Goal: Transaction & Acquisition: Purchase product/service

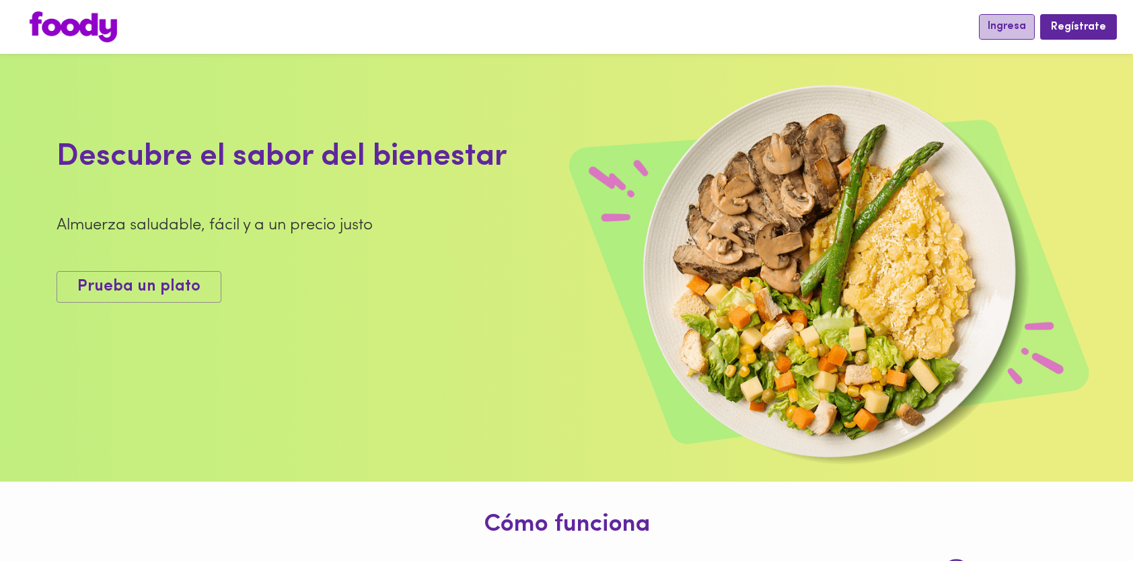
click at [1026, 27] on span "Ingresa" at bounding box center [1006, 26] width 38 height 13
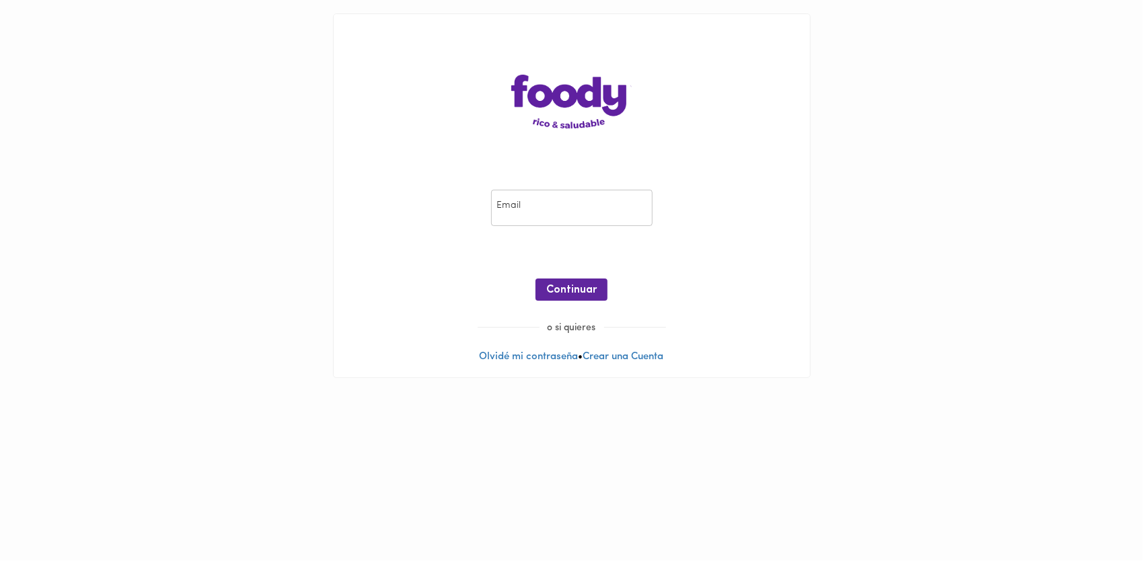
click at [634, 209] on input "email" at bounding box center [571, 208] width 161 height 37
type input "[EMAIL_ADDRESS][DOMAIN_NAME]"
click at [586, 285] on span "Continuar" at bounding box center [571, 290] width 50 height 13
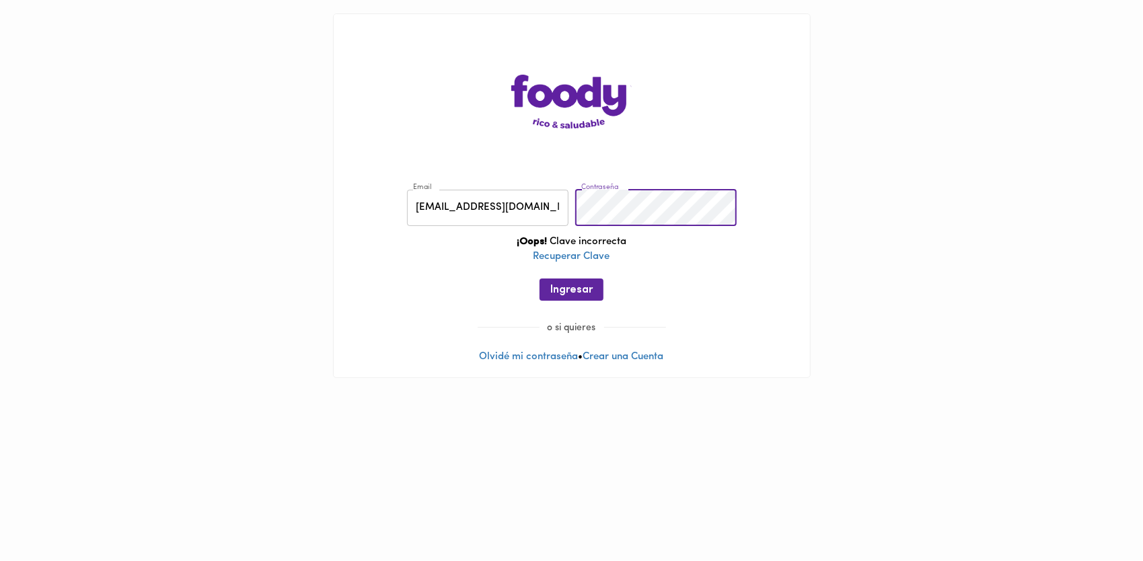
click at [458, 192] on div "Email [EMAIL_ADDRESS][DOMAIN_NAME] Email Contraseña Contraseña ¡Oops! Clave inc…" at bounding box center [571, 248] width 449 height 145
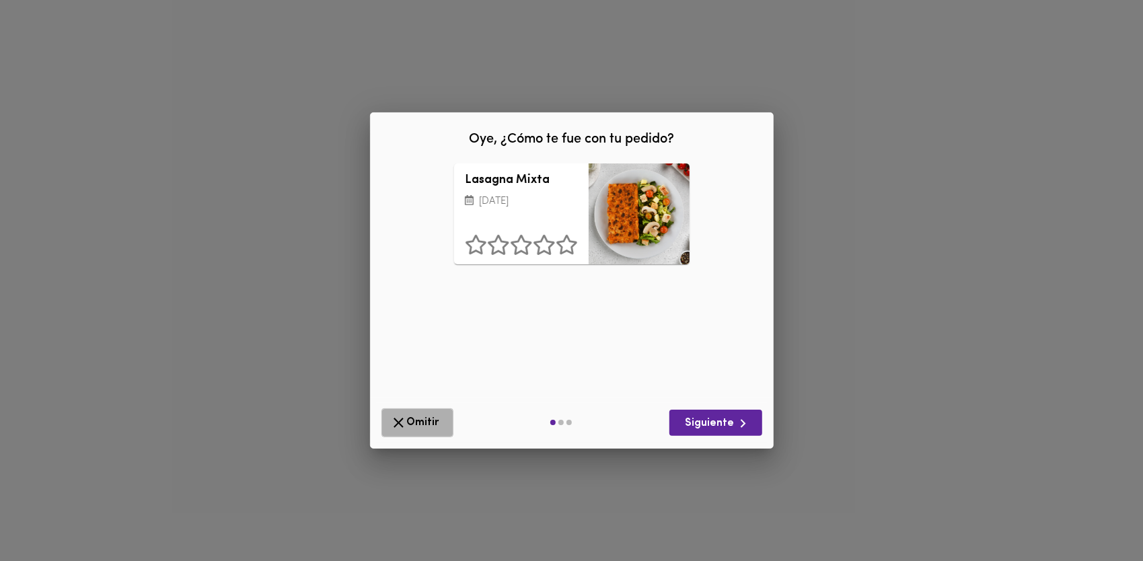
click at [442, 411] on button "Omitir" at bounding box center [417, 422] width 72 height 29
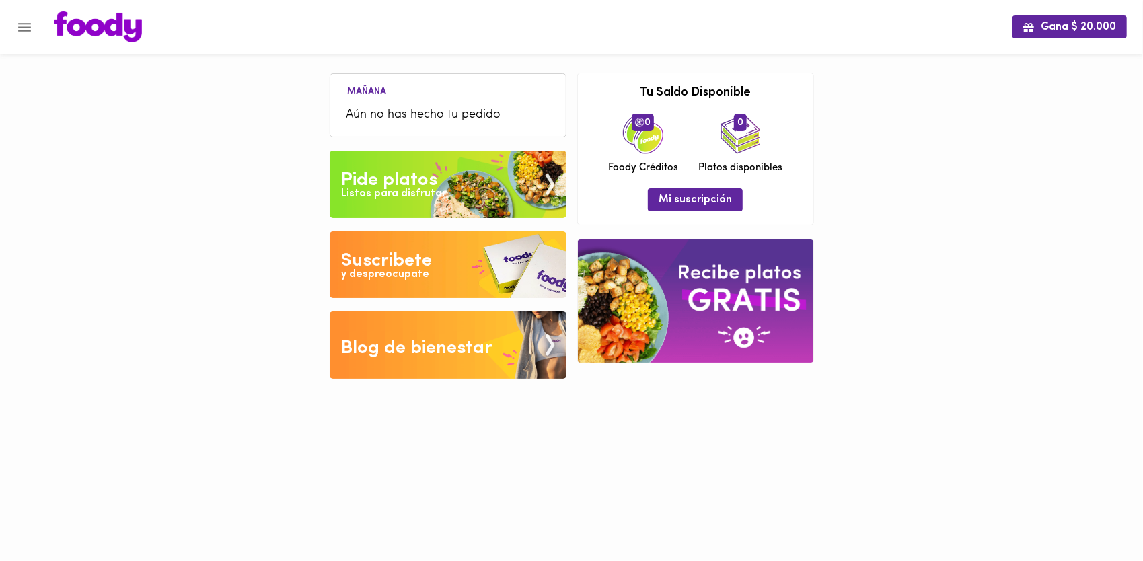
click at [436, 192] on div "Listos para disfrutar" at bounding box center [393, 193] width 105 height 15
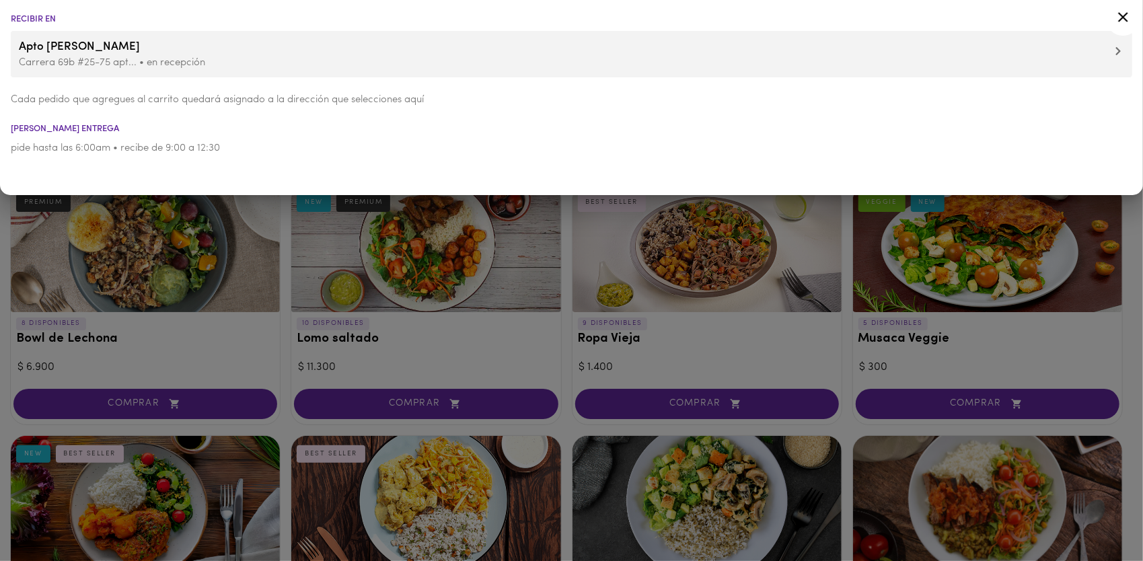
click at [1133, 17] on div at bounding box center [1122, 19] width 33 height 32
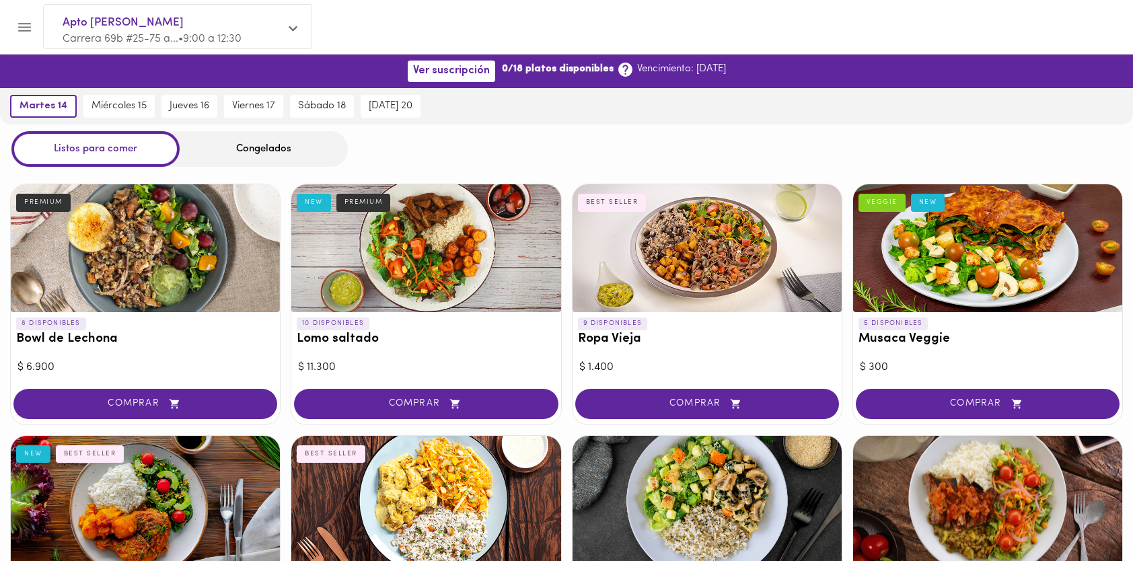
click at [16, 26] on icon "Menu" at bounding box center [24, 27] width 17 height 17
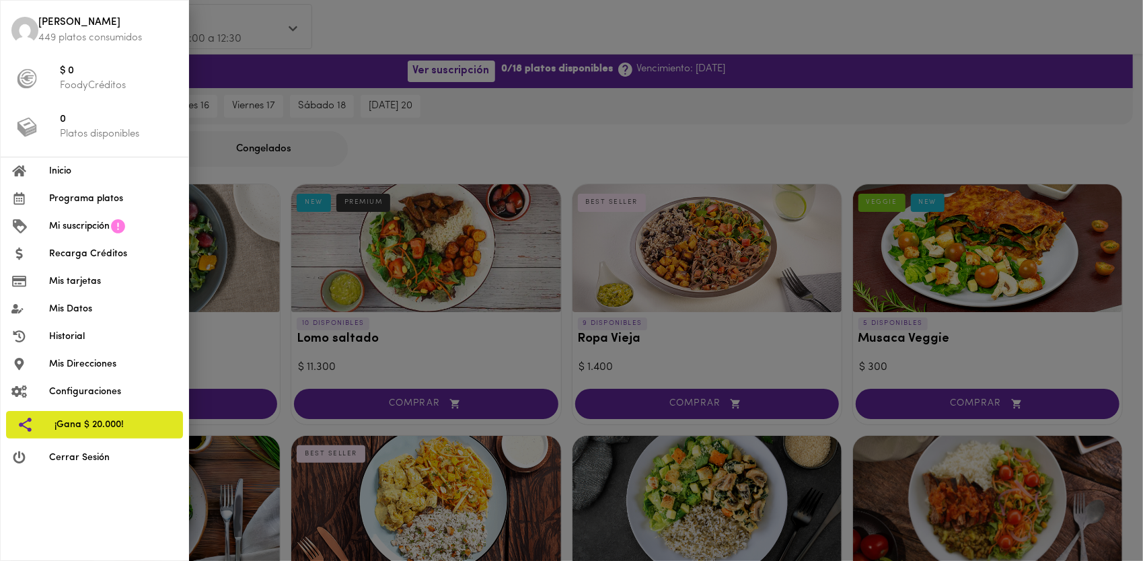
click at [369, 159] on div at bounding box center [571, 280] width 1143 height 561
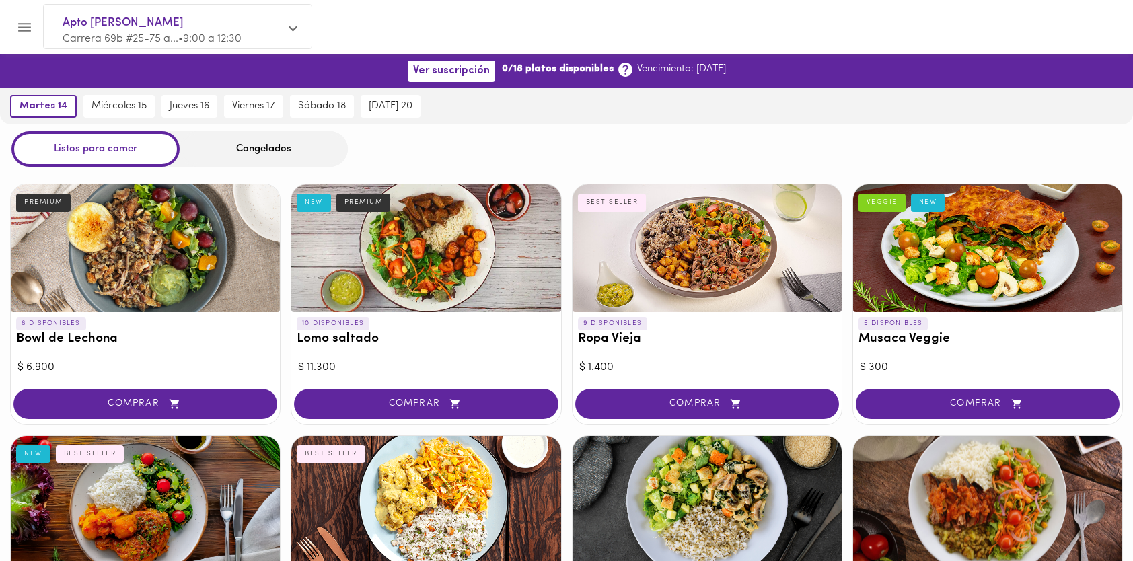
click at [20, 15] on button "Menu" at bounding box center [24, 27] width 33 height 33
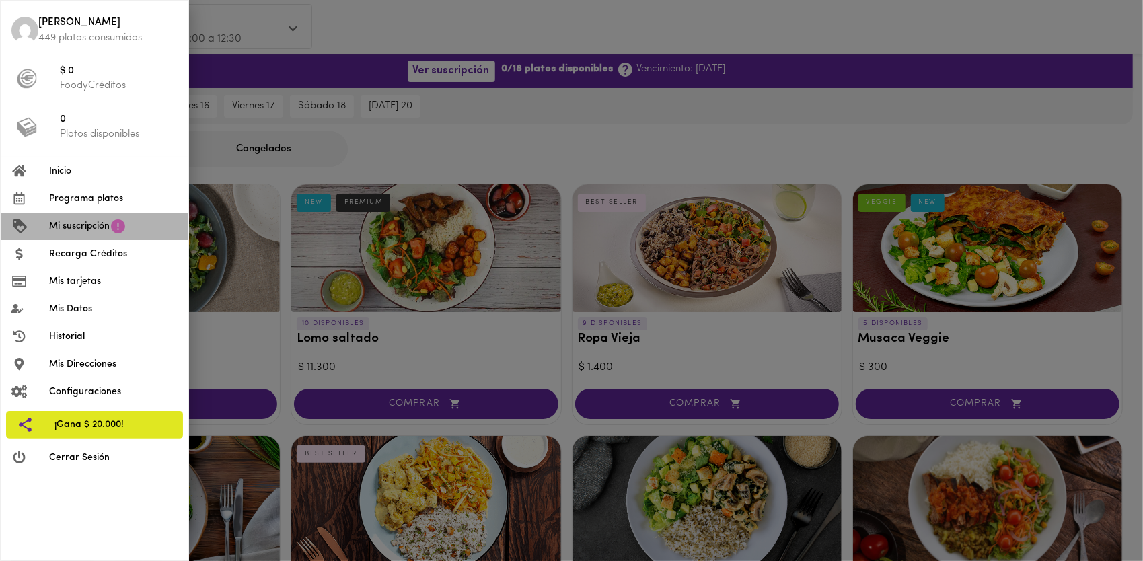
click at [112, 234] on icon at bounding box center [118, 226] width 17 height 17
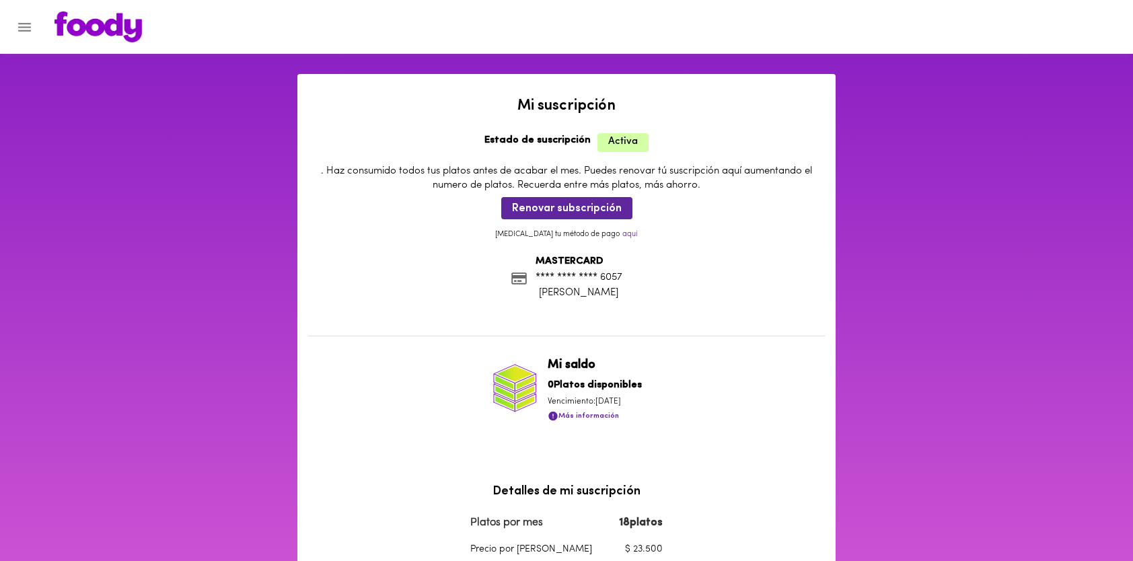
click at [622, 232] on p "aquí" at bounding box center [629, 234] width 15 height 11
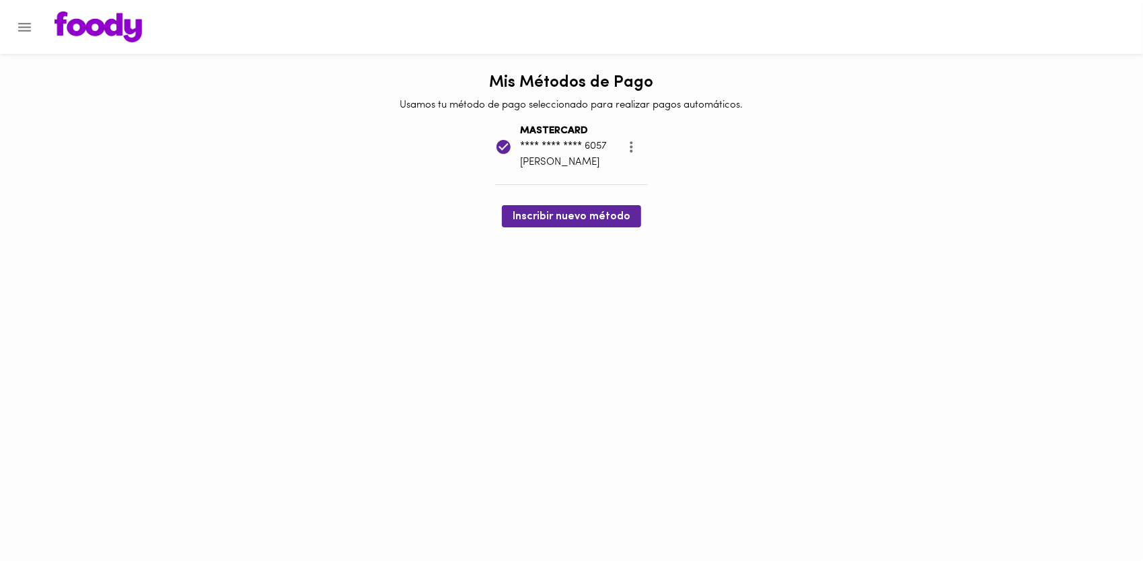
click at [635, 150] on icon "more" at bounding box center [631, 147] width 17 height 17
click at [644, 151] on li "Eliminar" at bounding box center [645, 148] width 56 height 22
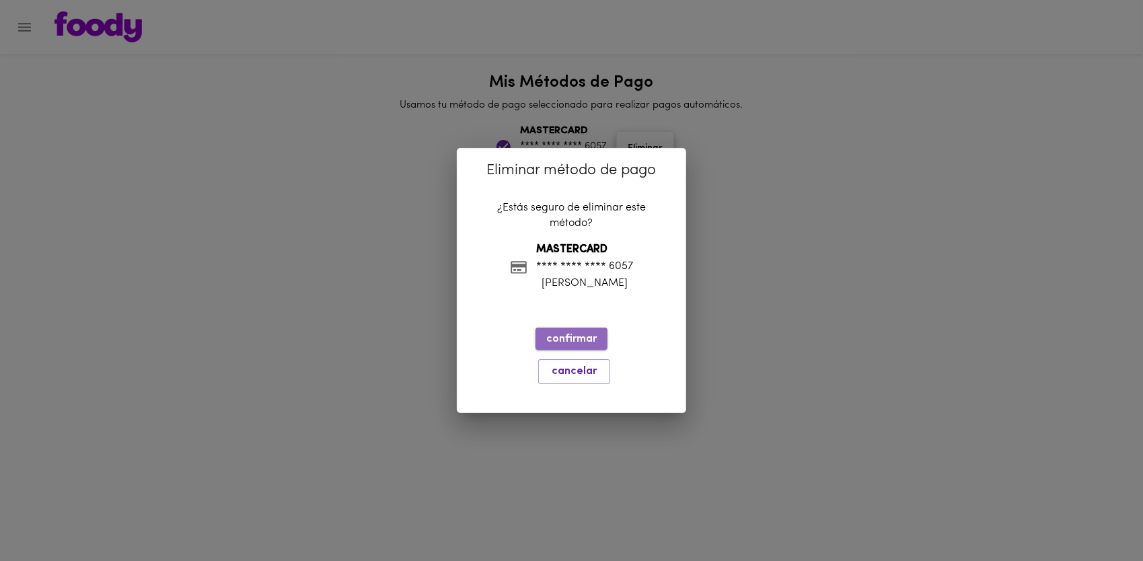
click at [599, 341] on button "confirmar" at bounding box center [571, 339] width 72 height 22
click at [588, 341] on span "confirmar" at bounding box center [571, 339] width 50 height 13
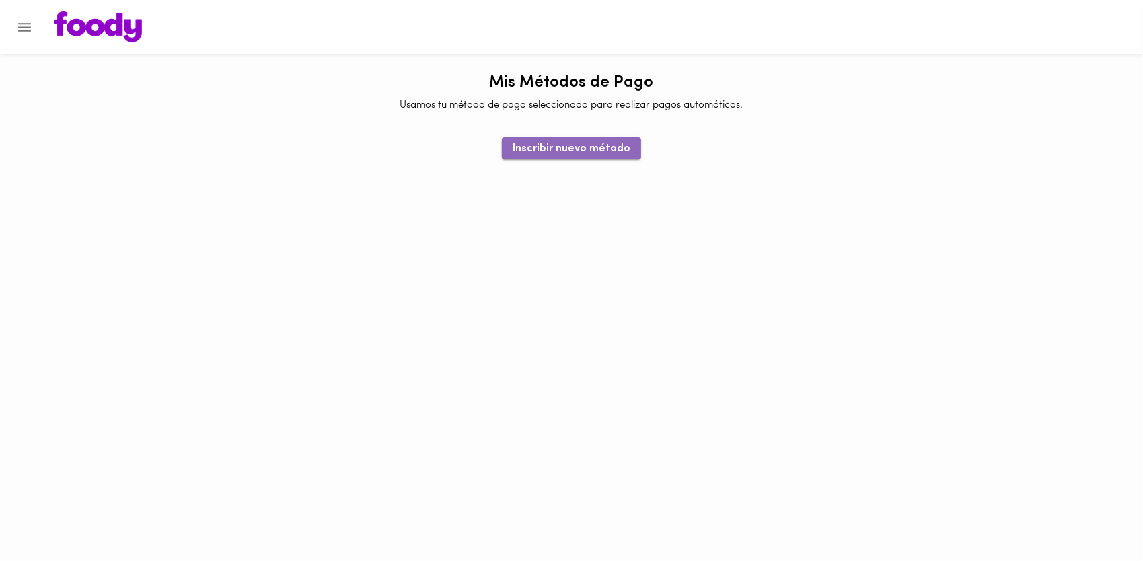
click at [632, 145] on button "Inscribir nuevo método" at bounding box center [571, 148] width 139 height 22
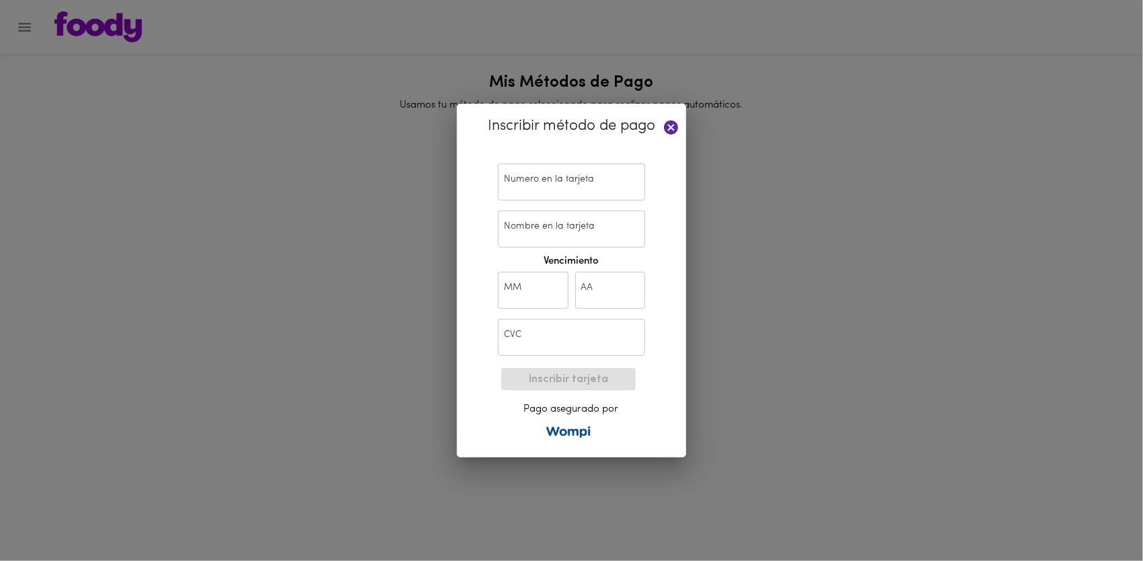
click at [603, 195] on input "text" at bounding box center [571, 181] width 147 height 37
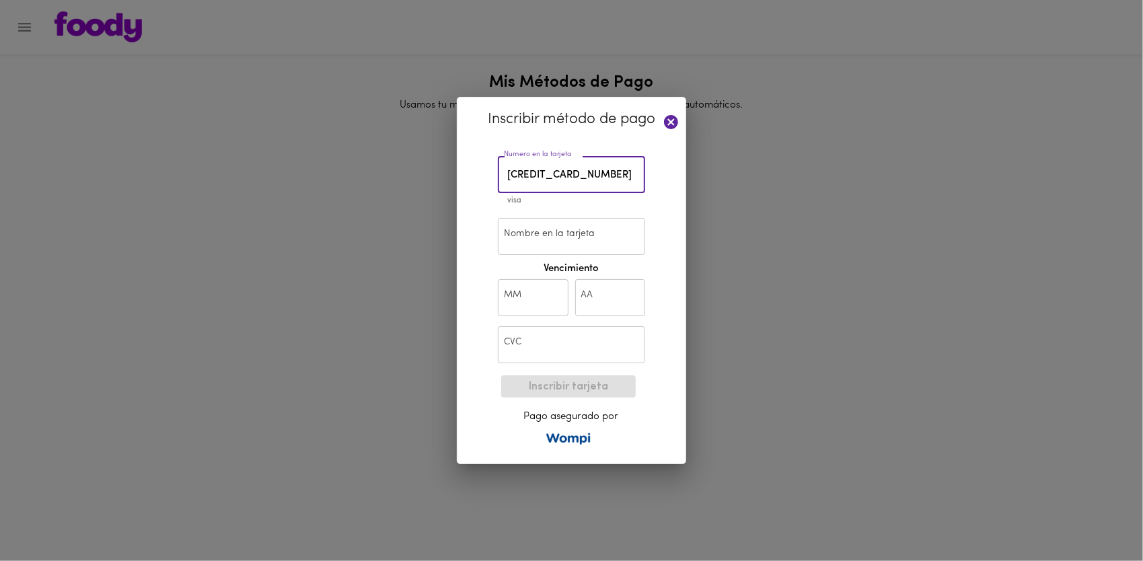
type input "[CREDIT_CARD_NUMBER]"
click at [568, 241] on input "Nombre en la tarjeta" at bounding box center [571, 236] width 147 height 37
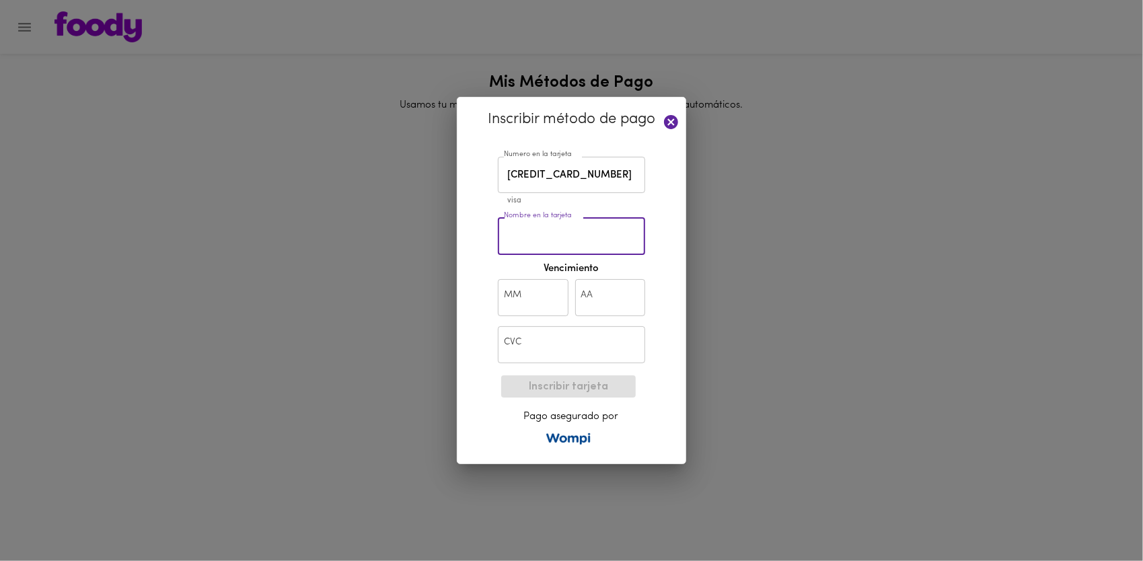
type input "[PERSON_NAME] M"
click at [566, 297] on div "MM MM" at bounding box center [532, 298] width 77 height 44
click at [557, 295] on input "text" at bounding box center [533, 297] width 71 height 37
type input "02"
click at [593, 299] on input "text" at bounding box center [610, 297] width 71 height 37
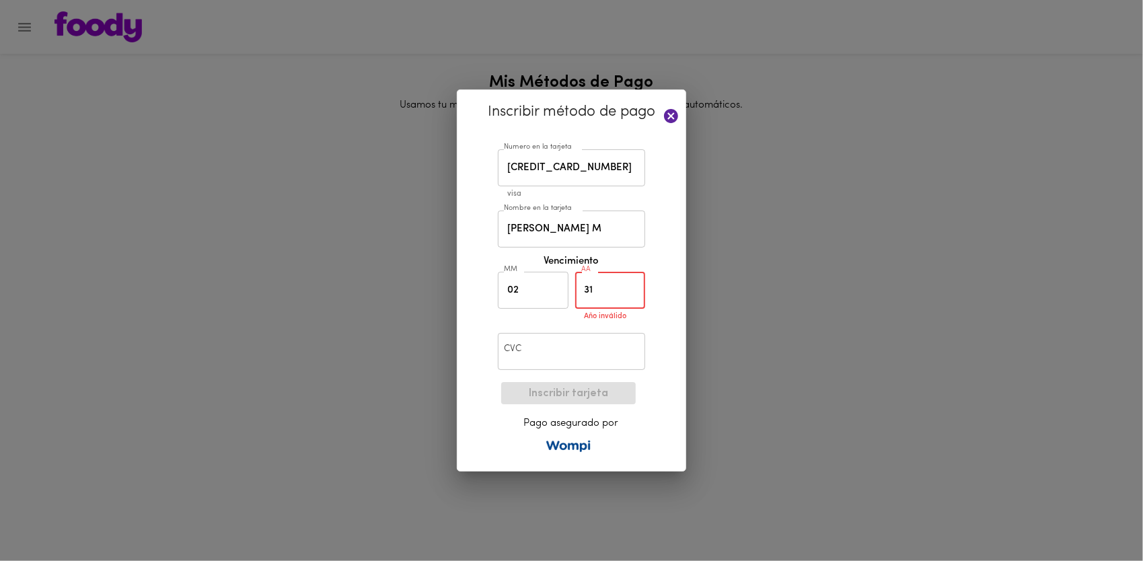
type input "31"
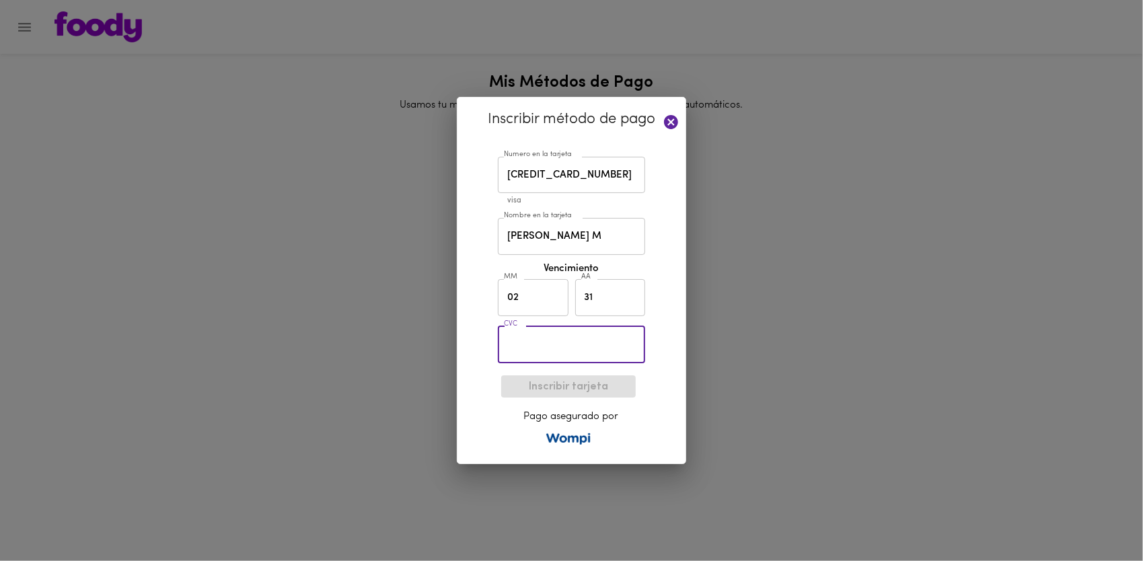
click at [586, 361] on input "text" at bounding box center [571, 344] width 147 height 37
type input "526"
click at [590, 386] on span "Inscribir tarjeta" at bounding box center [568, 387] width 113 height 13
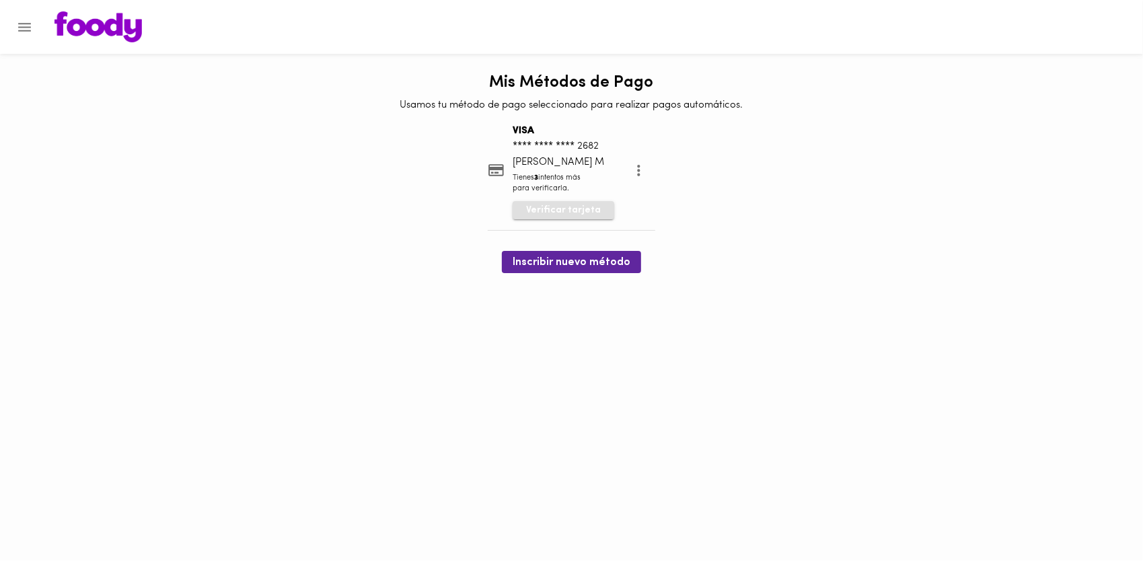
click at [578, 215] on span "Verificar tarjeta" at bounding box center [563, 210] width 75 height 13
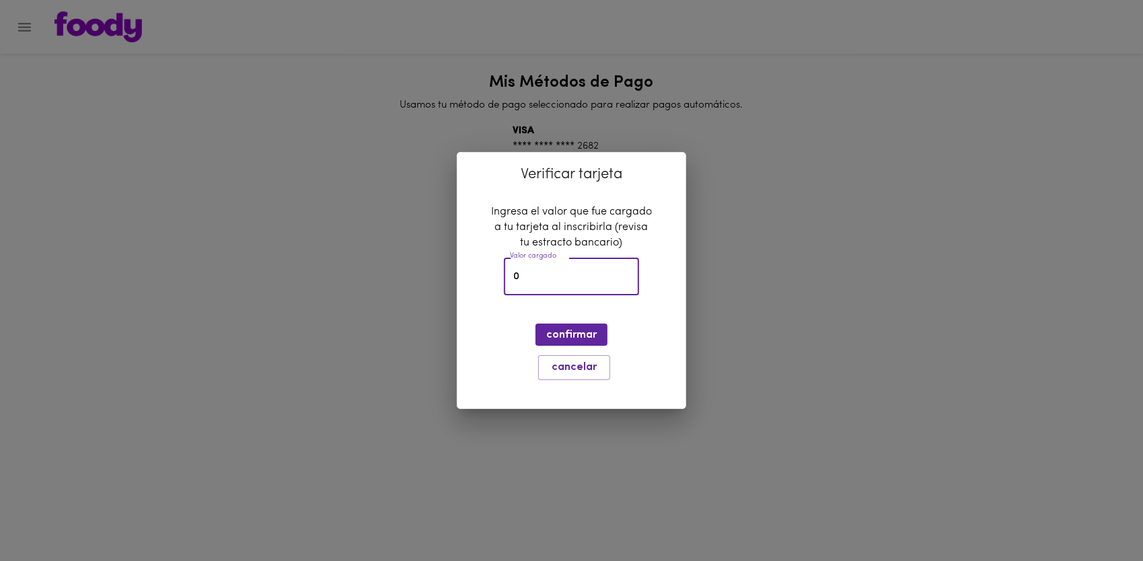
drag, startPoint x: 596, startPoint y: 266, endPoint x: 447, endPoint y: 260, distance: 148.8
click at [447, 260] on div "Verificar tarjeta Ingresa el valor que fue cargado a tu tarjeta al inscribirla …" at bounding box center [571, 280] width 1143 height 561
type input "1710"
click at [591, 337] on span "confirmar" at bounding box center [571, 335] width 50 height 13
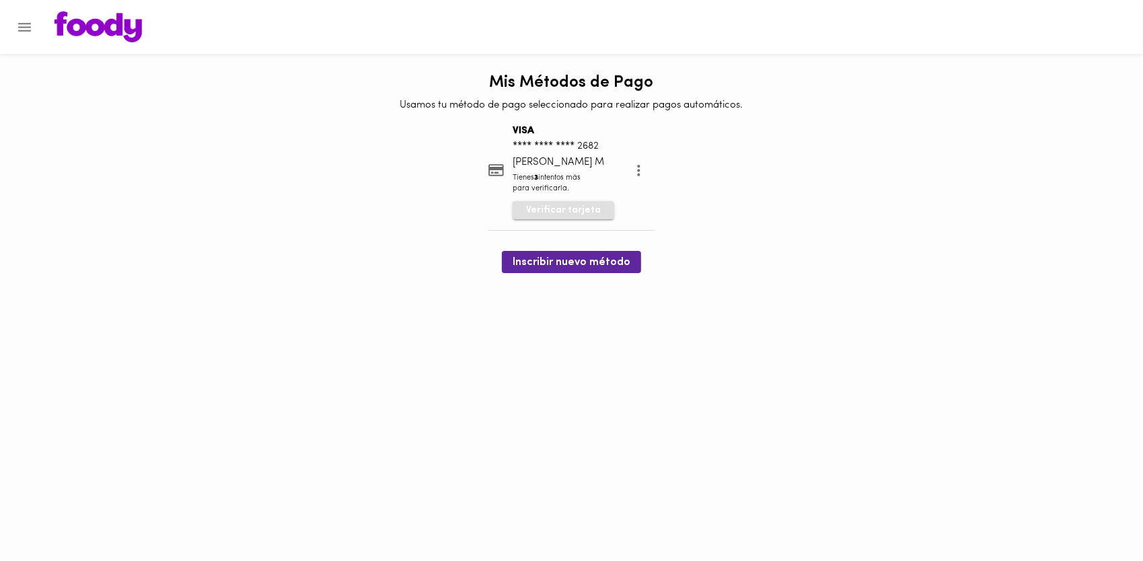
click at [601, 214] on button "Verificar tarjeta" at bounding box center [563, 210] width 102 height 19
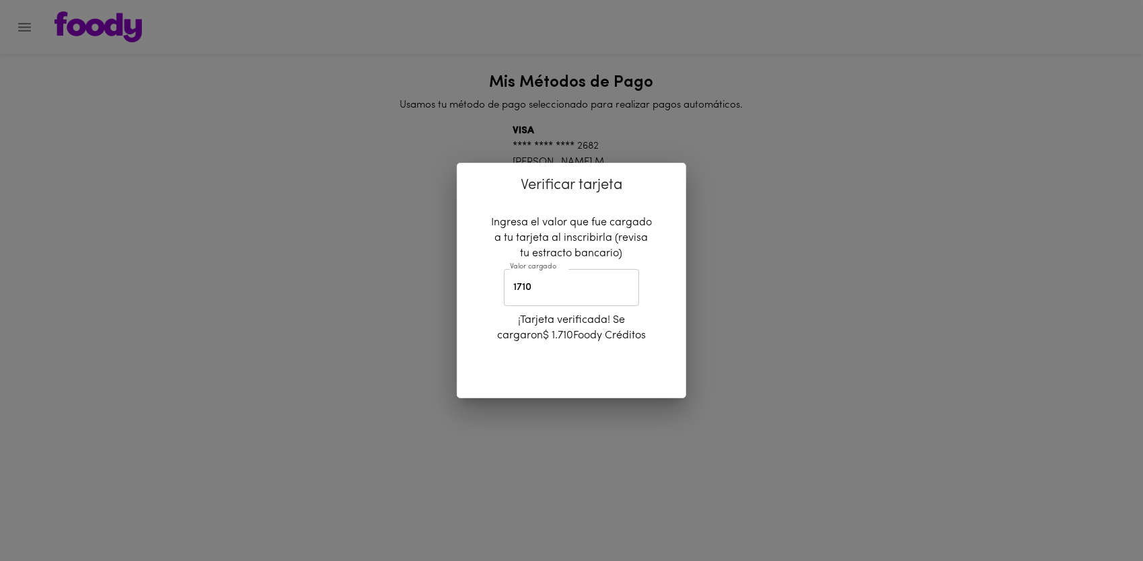
click at [743, 303] on div "Verificar tarjeta Ingresa el valor que fue cargado a tu tarjeta al inscribirla …" at bounding box center [571, 280] width 1143 height 561
click at [622, 289] on input "1710" at bounding box center [571, 287] width 135 height 37
click at [703, 319] on div "Verificar tarjeta Ingresa el valor que fue cargado a tu tarjeta al inscribirla …" at bounding box center [571, 280] width 1143 height 561
click at [708, 352] on div "Verificar tarjeta Ingresa el valor que fue cargado a tu tarjeta al inscribirla …" at bounding box center [571, 280] width 1143 height 561
click at [609, 414] on div "Verificar tarjeta Ingresa el valor que fue cargado a tu tarjeta al inscribirla …" at bounding box center [571, 280] width 1143 height 561
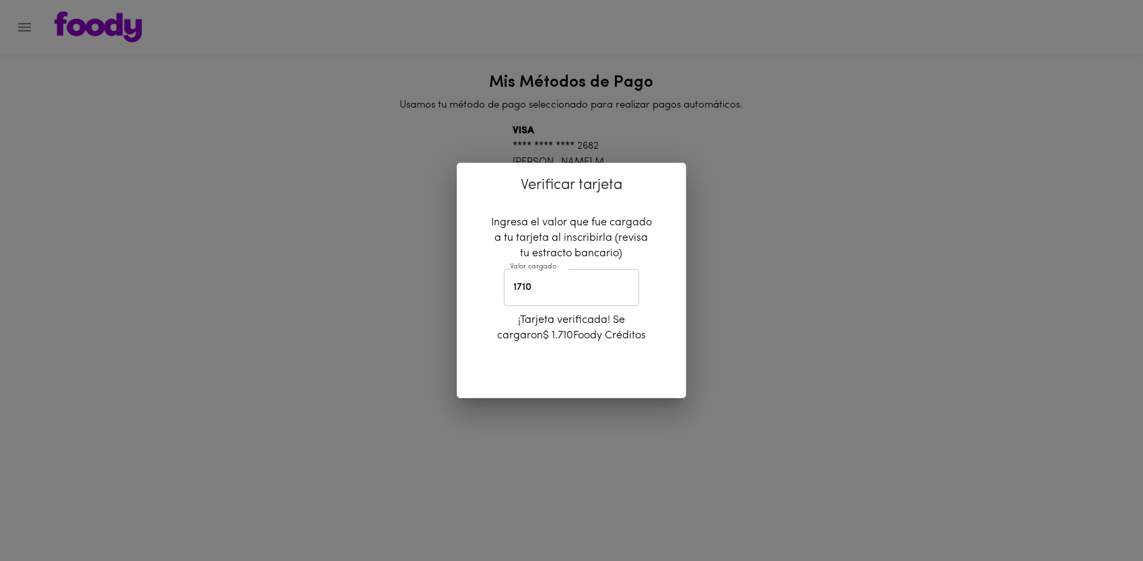
click at [521, 418] on div "Verificar tarjeta Ingresa el valor que fue cargado a tu tarjeta al inscribirla …" at bounding box center [571, 280] width 1143 height 561
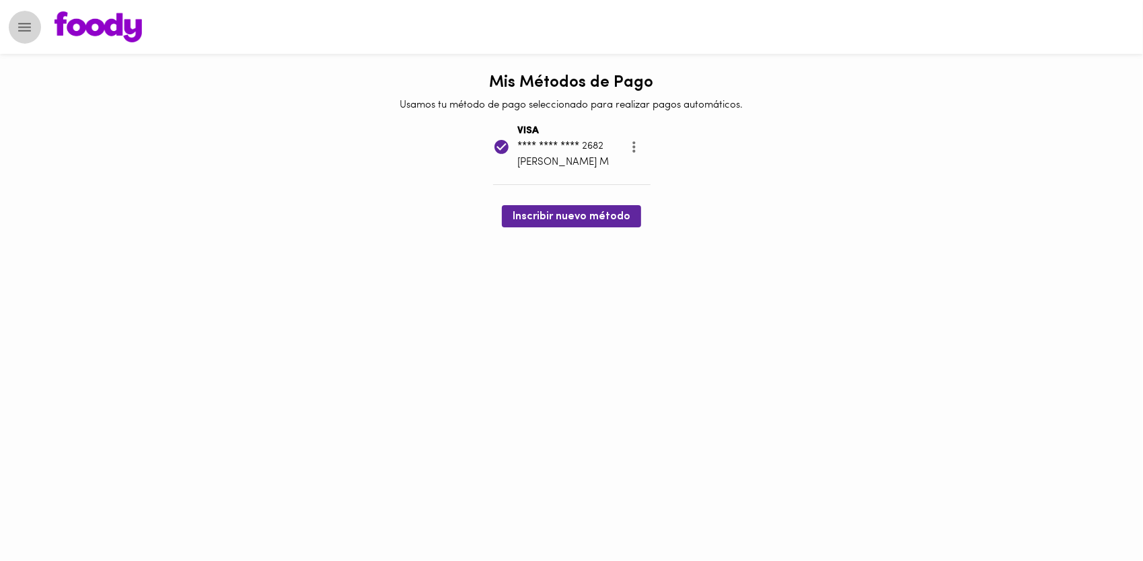
click at [17, 36] on button "Menu" at bounding box center [24, 27] width 33 height 33
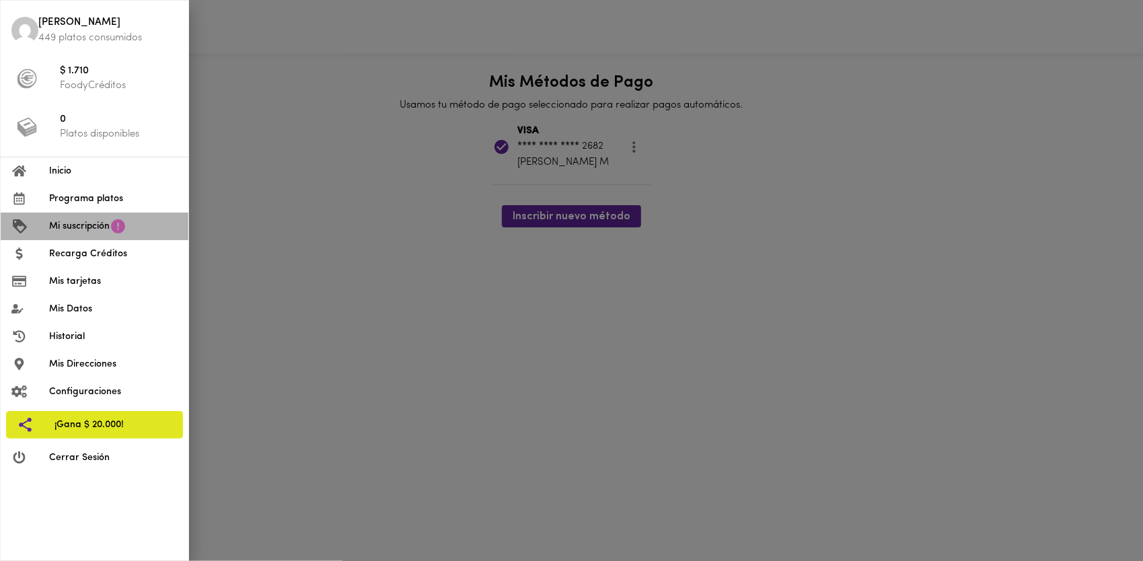
click at [115, 230] on icon at bounding box center [118, 226] width 14 height 14
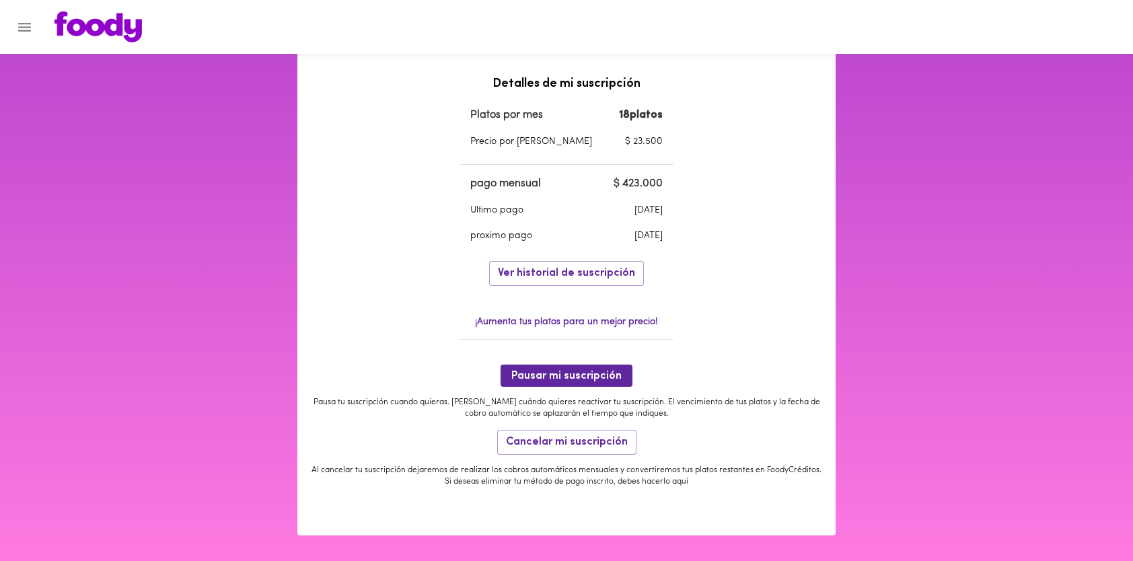
scroll to position [412, 0]
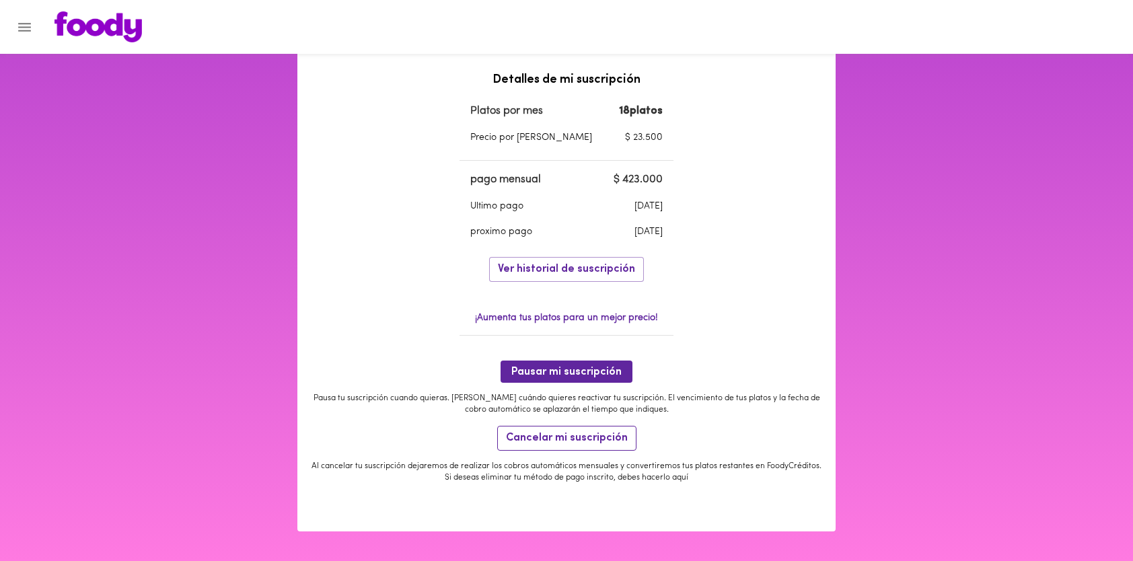
click at [595, 441] on span "Cancelar mi suscripción" at bounding box center [567, 438] width 122 height 13
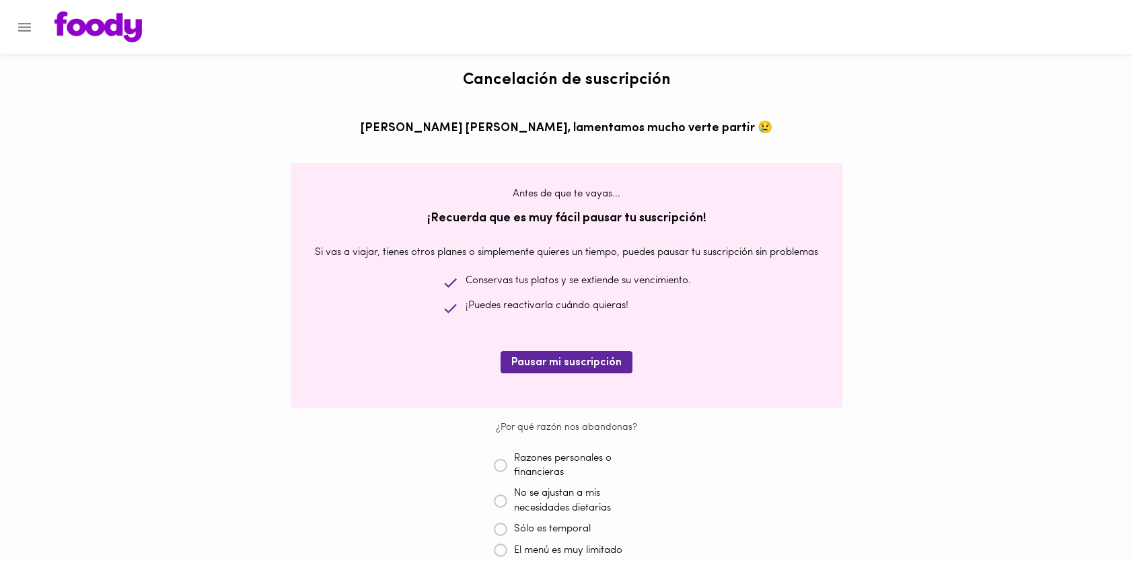
click at [8, 15] on div at bounding box center [6, 280] width 13 height 561
click at [13, 20] on div at bounding box center [6, 280] width 13 height 561
click at [20, 24] on icon "Menu" at bounding box center [24, 27] width 17 height 17
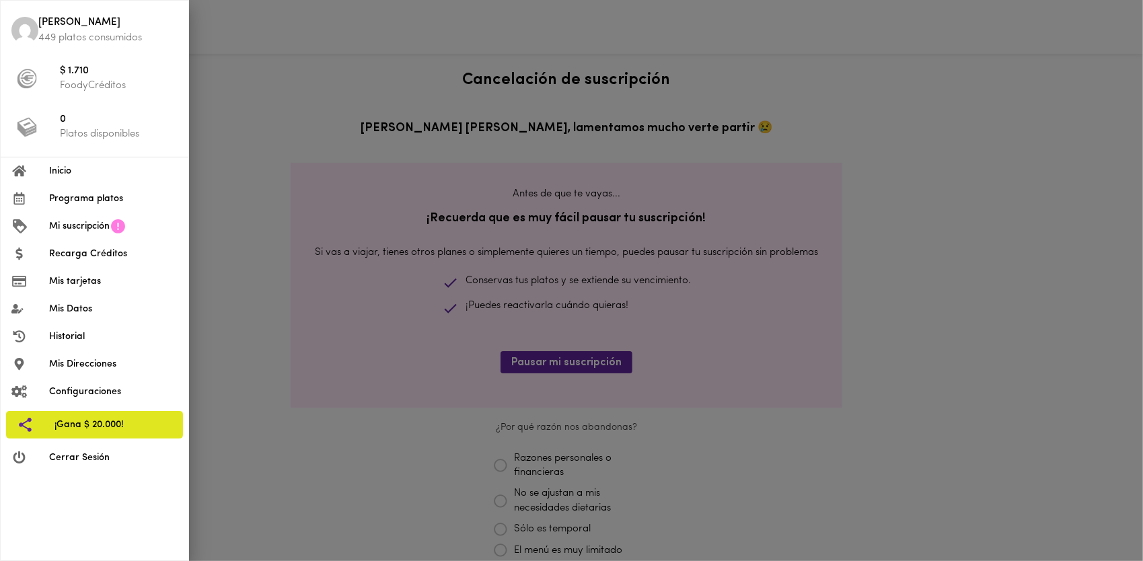
click at [96, 230] on span "Mi suscripción" at bounding box center [79, 226] width 61 height 14
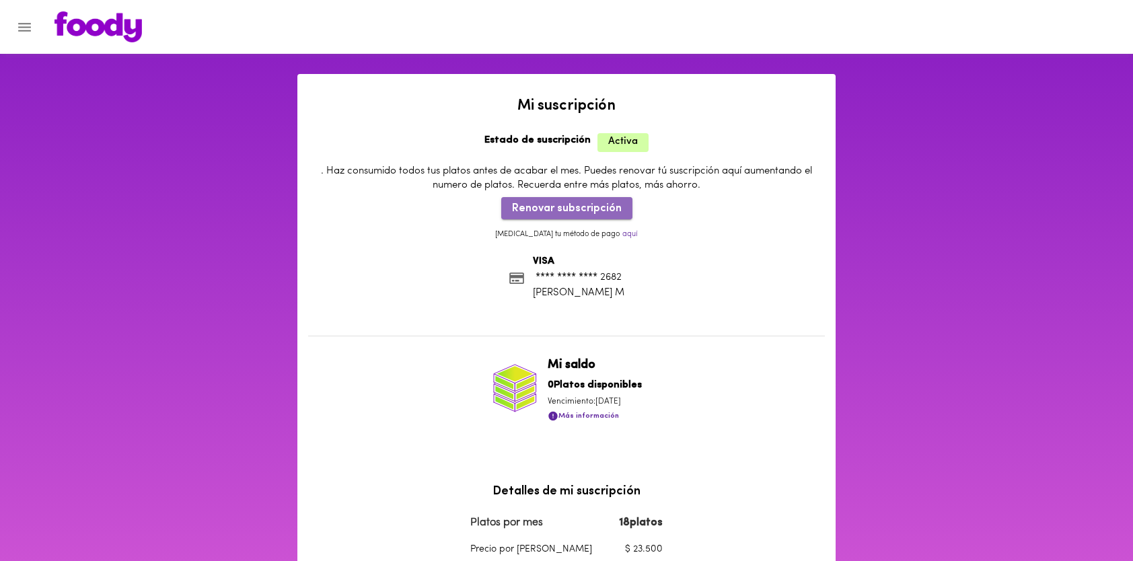
click at [595, 205] on span "Renovar subscripción" at bounding box center [567, 208] width 110 height 13
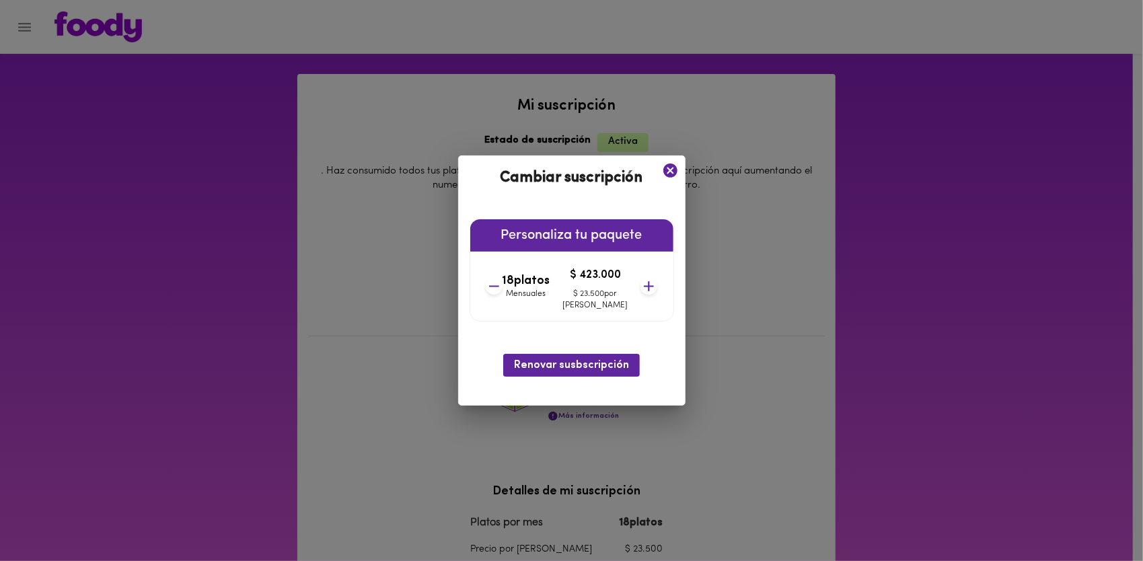
click at [499, 286] on icon at bounding box center [494, 286] width 10 height 1
click at [640, 289] on icon at bounding box center [648, 286] width 17 height 17
click at [502, 282] on icon at bounding box center [494, 286] width 17 height 17
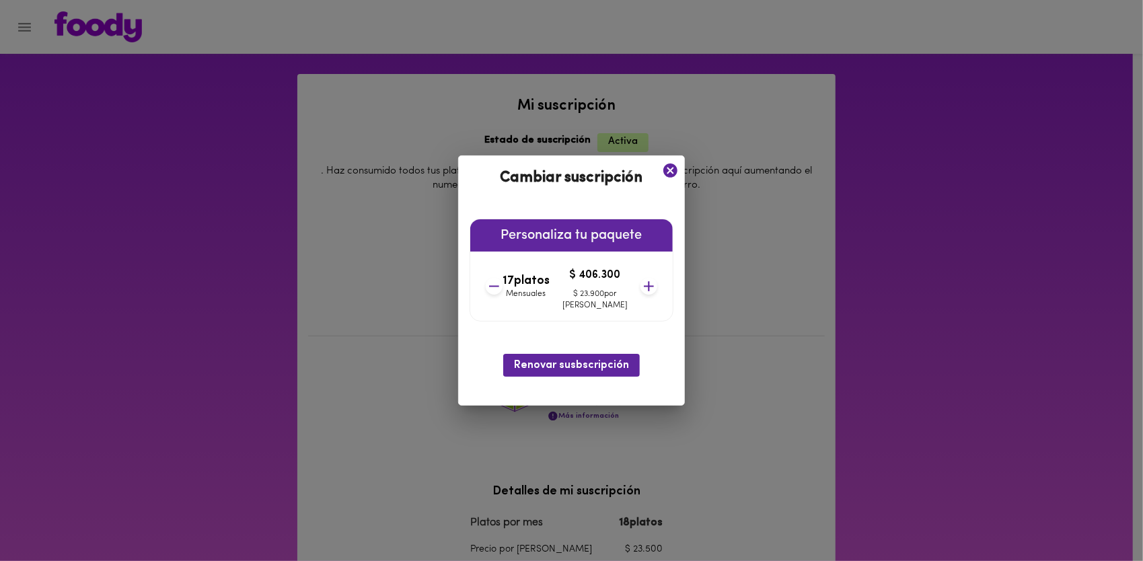
click at [502, 282] on icon at bounding box center [494, 286] width 17 height 17
click at [502, 291] on icon at bounding box center [494, 286] width 17 height 17
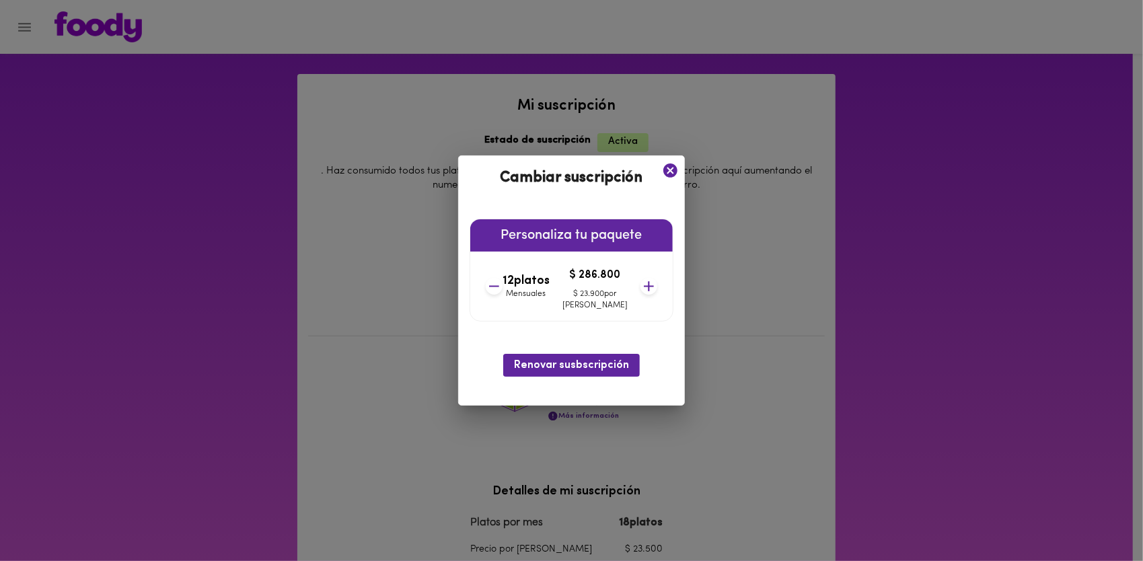
click at [644, 286] on icon at bounding box center [649, 287] width 10 height 10
click at [502, 291] on icon at bounding box center [494, 286] width 17 height 17
click at [599, 363] on span "Renovar susbscripción" at bounding box center [571, 365] width 115 height 13
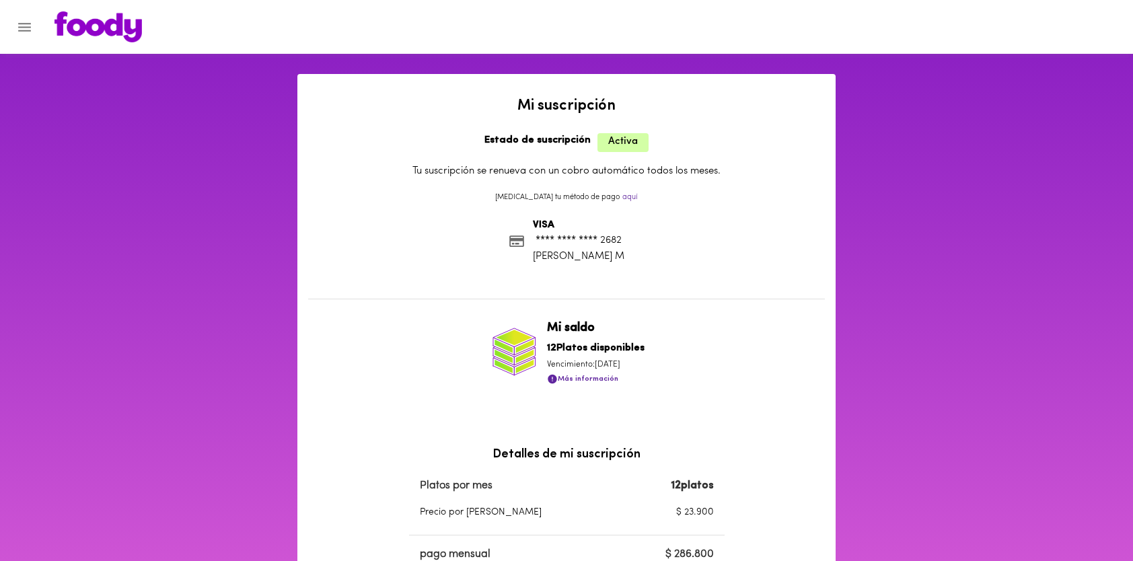
click at [7, 32] on div at bounding box center [6, 280] width 13 height 561
click at [13, 26] on div at bounding box center [6, 280] width 13 height 561
click at [20, 26] on icon "Menu" at bounding box center [24, 27] width 17 height 17
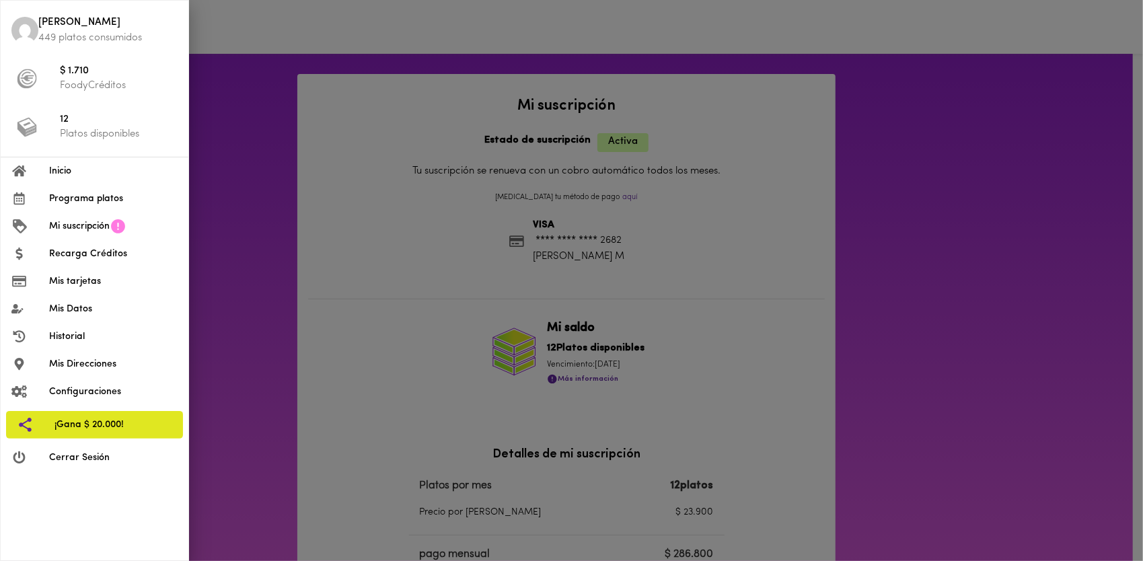
click at [85, 194] on span "Programa platos" at bounding box center [113, 199] width 128 height 14
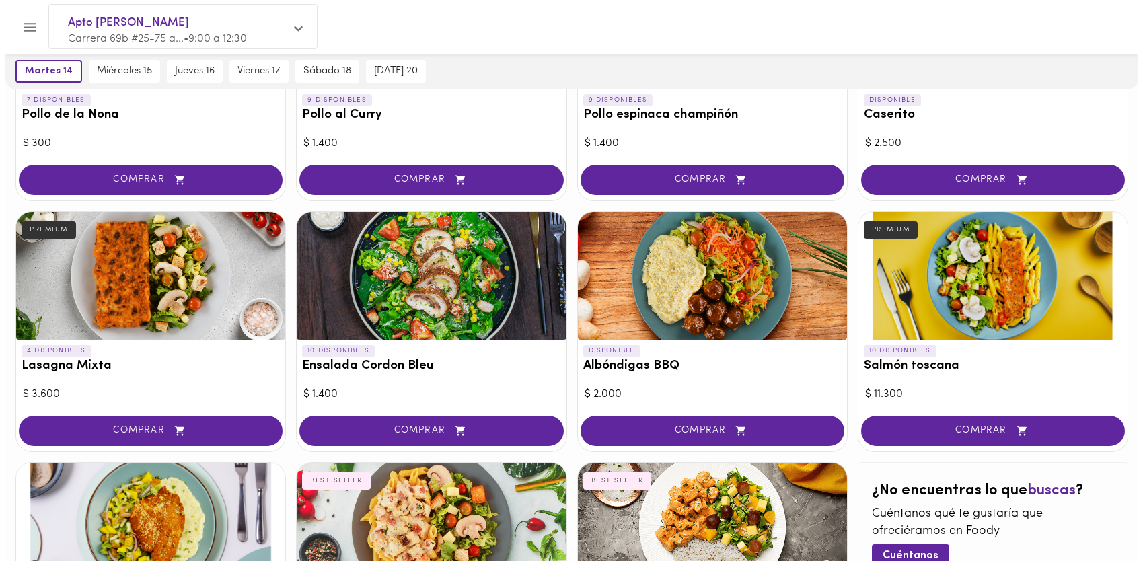
scroll to position [475, 0]
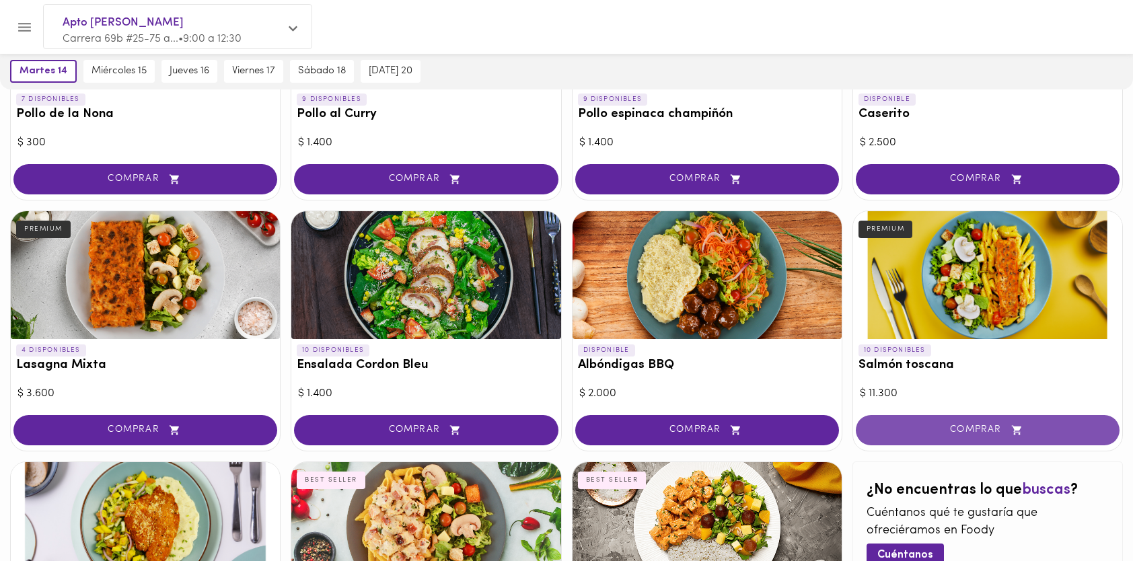
click at [916, 417] on button "COMPRAR" at bounding box center [987, 430] width 264 height 30
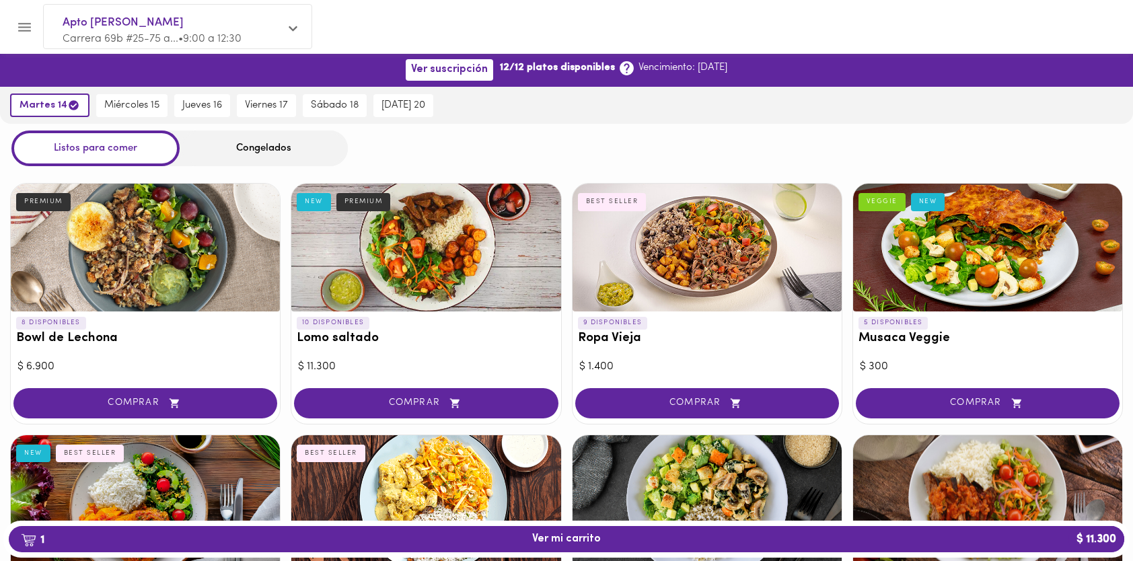
scroll to position [0, 0]
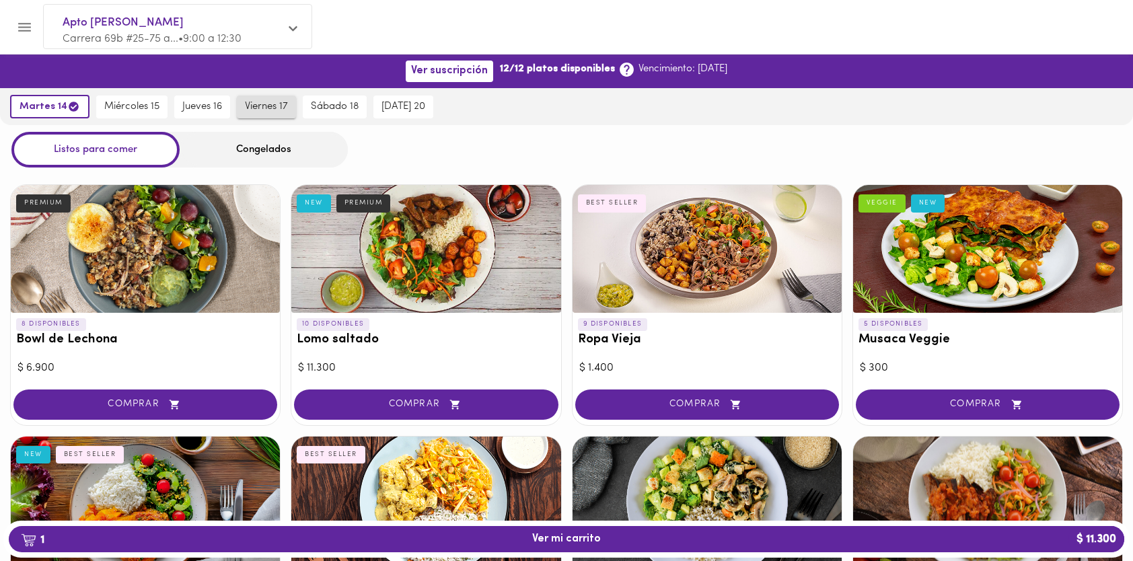
click at [269, 104] on span "viernes 17" at bounding box center [266, 107] width 43 height 12
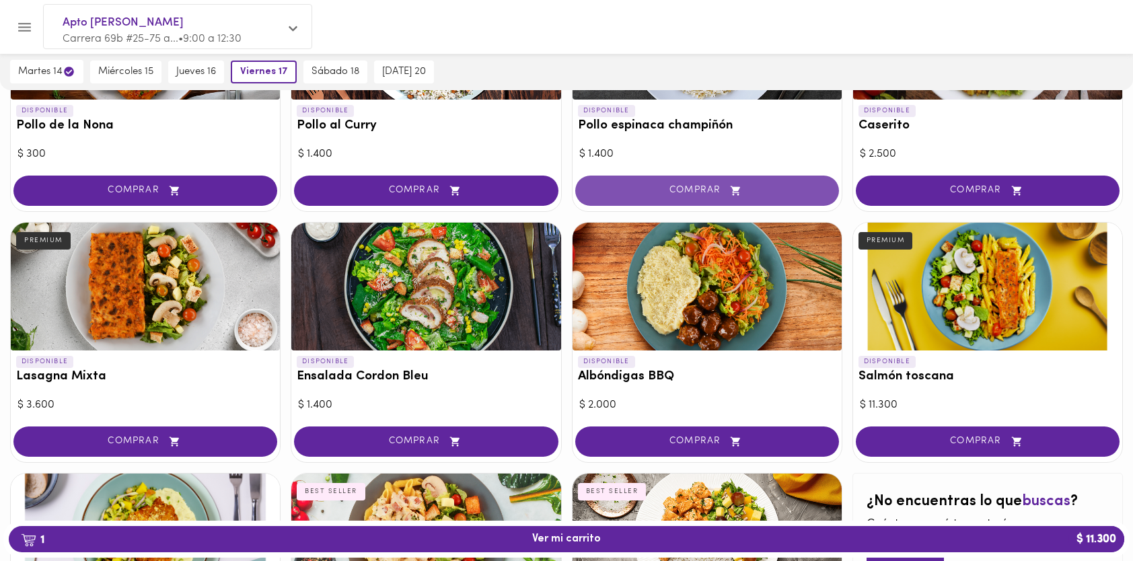
scroll to position [693, 0]
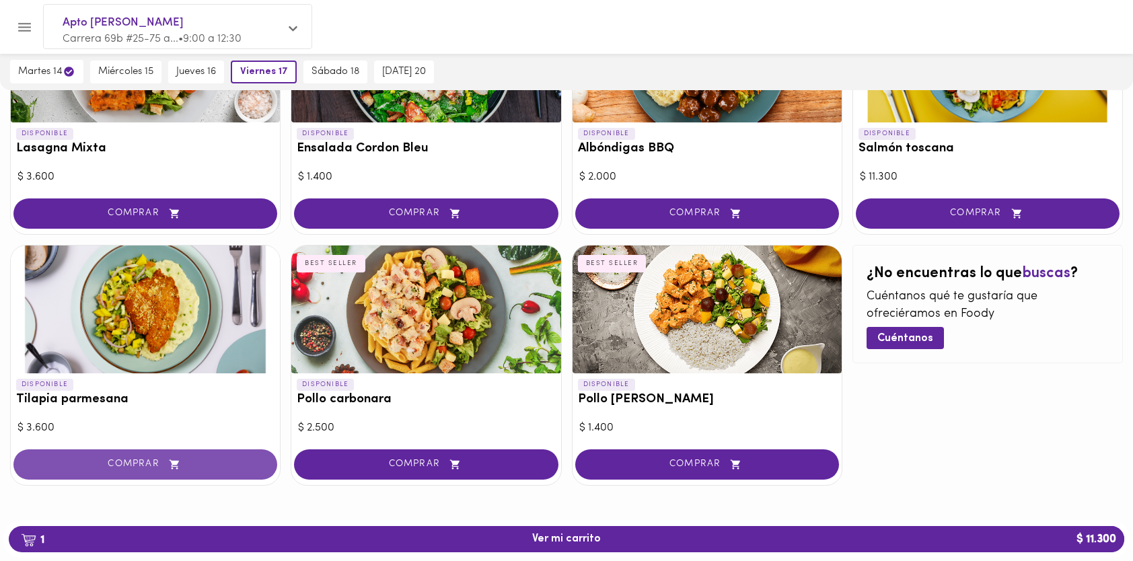
click at [175, 461] on icon "button" at bounding box center [173, 463] width 9 height 9
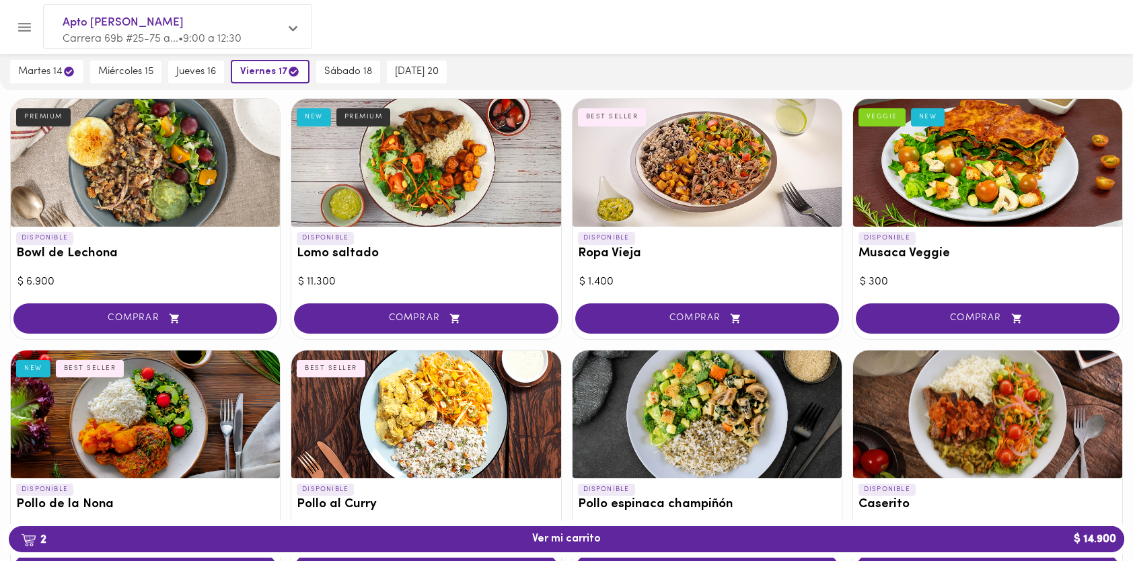
scroll to position [0, 0]
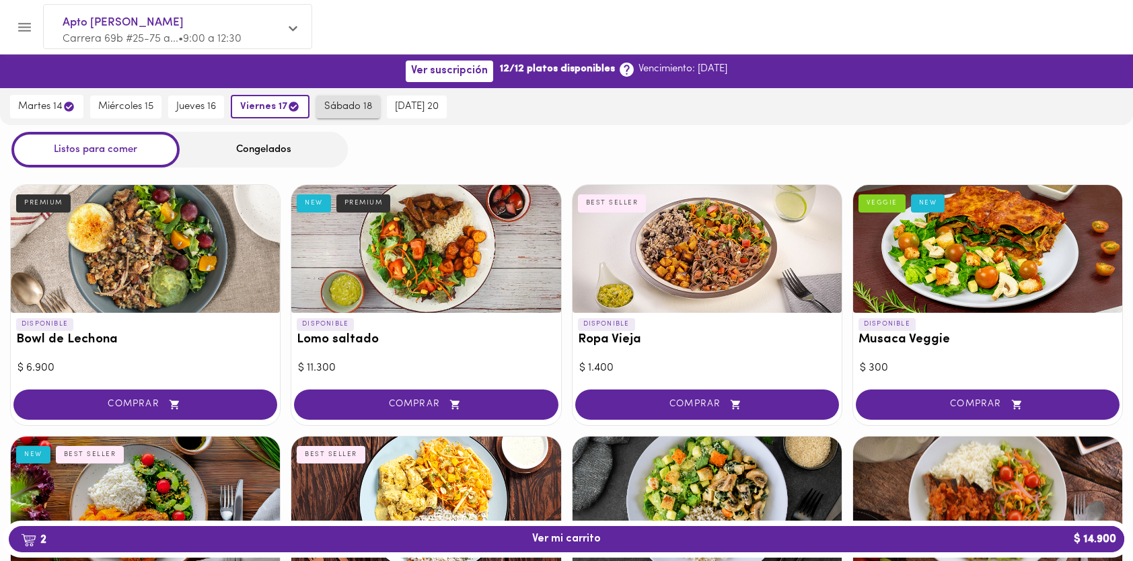
click at [329, 115] on button "sábado 18" at bounding box center [348, 107] width 64 height 23
click at [287, 535] on span "2 Ver mi carrito $ 14.900" at bounding box center [567, 539] width 1094 height 13
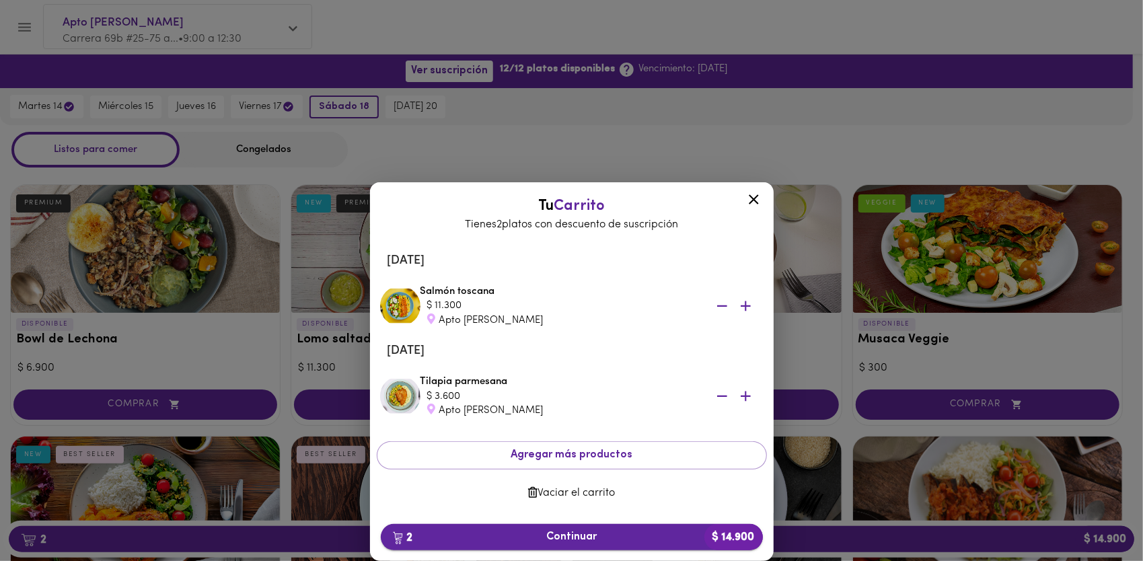
click at [487, 533] on span "2 Continuar $ 14.900" at bounding box center [571, 537] width 360 height 13
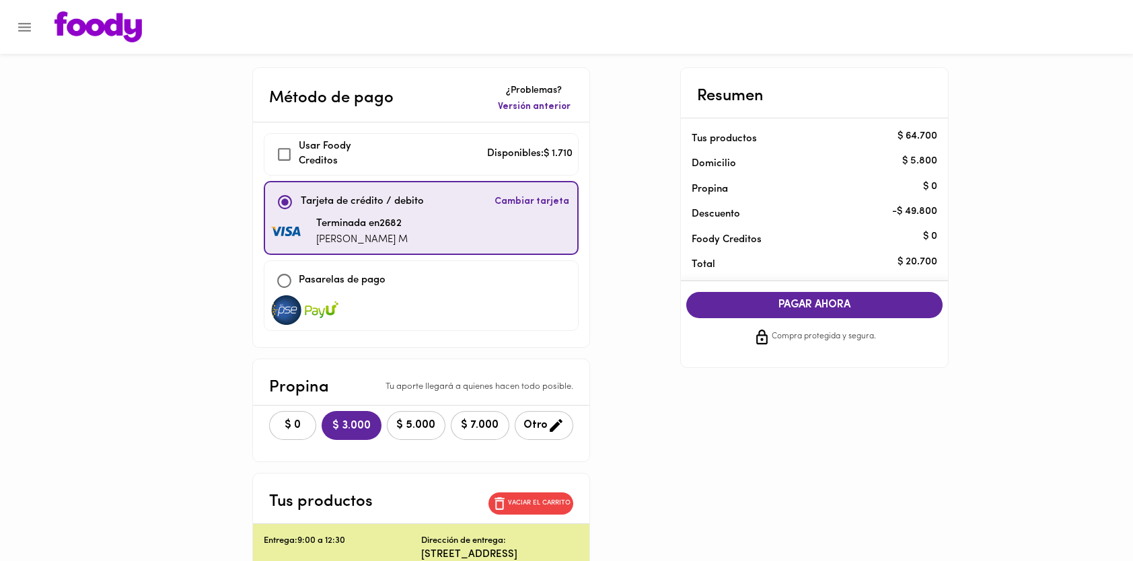
checkbox input "true"
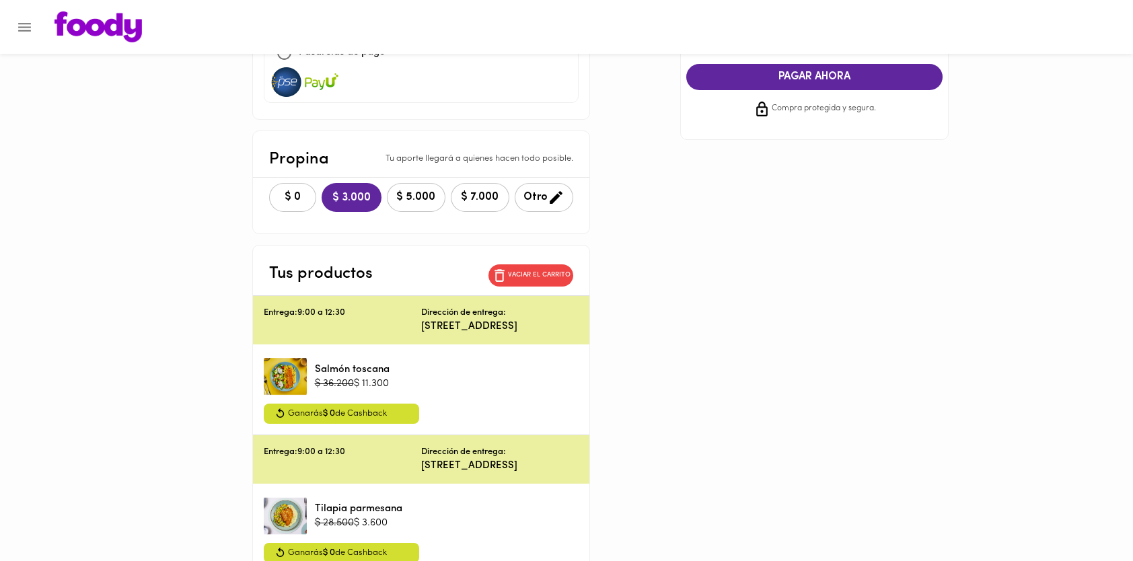
scroll to position [321, 0]
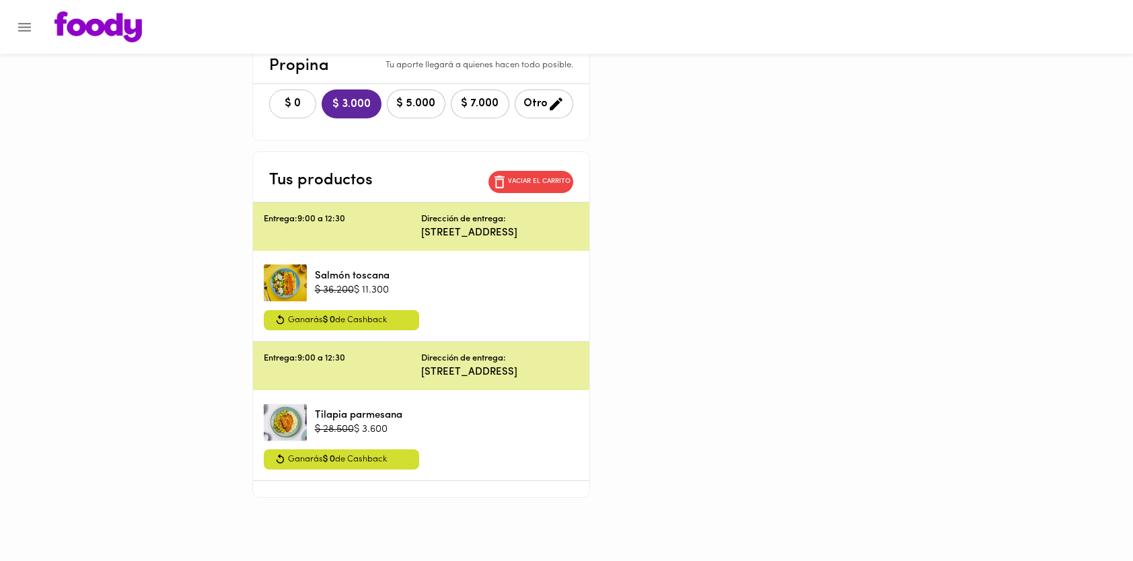
click at [289, 102] on span "$ 0" at bounding box center [293, 104] width 30 height 13
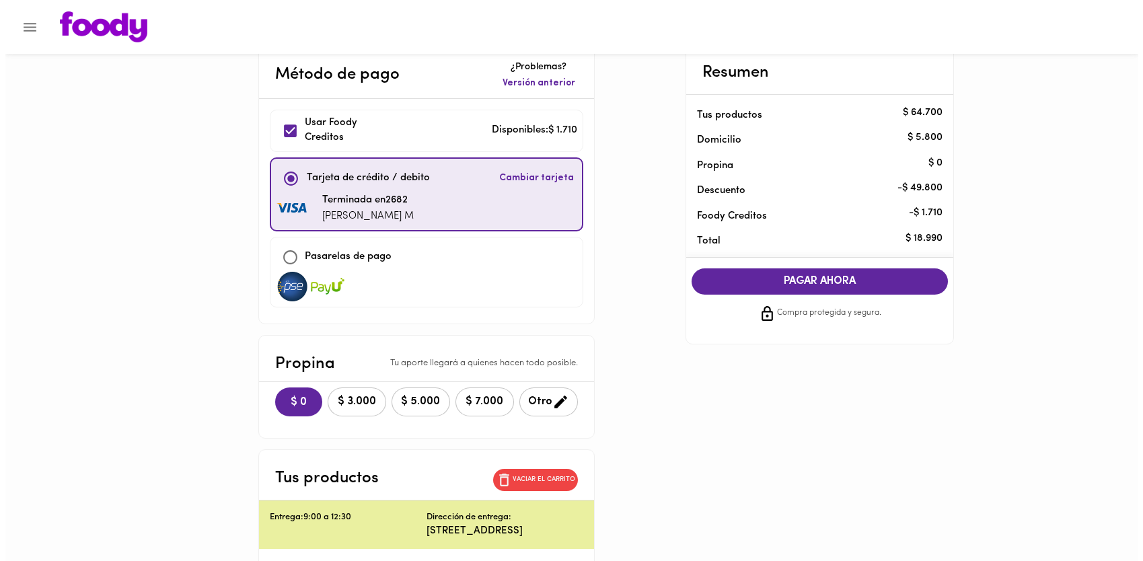
scroll to position [0, 0]
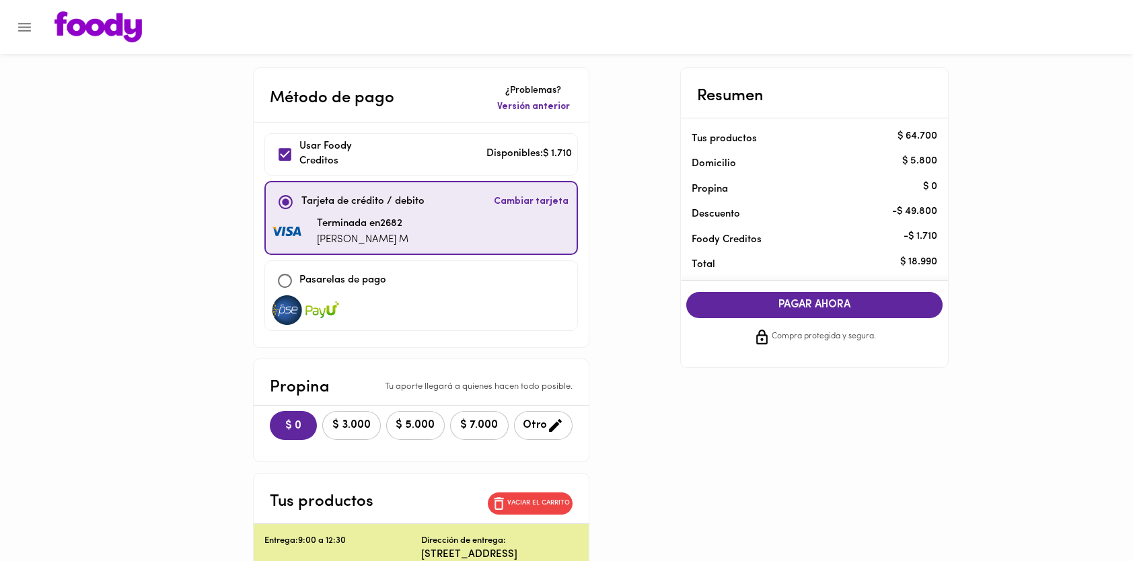
click at [728, 314] on button "PAGAR AHORA" at bounding box center [814, 305] width 257 height 26
